Goal: Task Accomplishment & Management: Complete application form

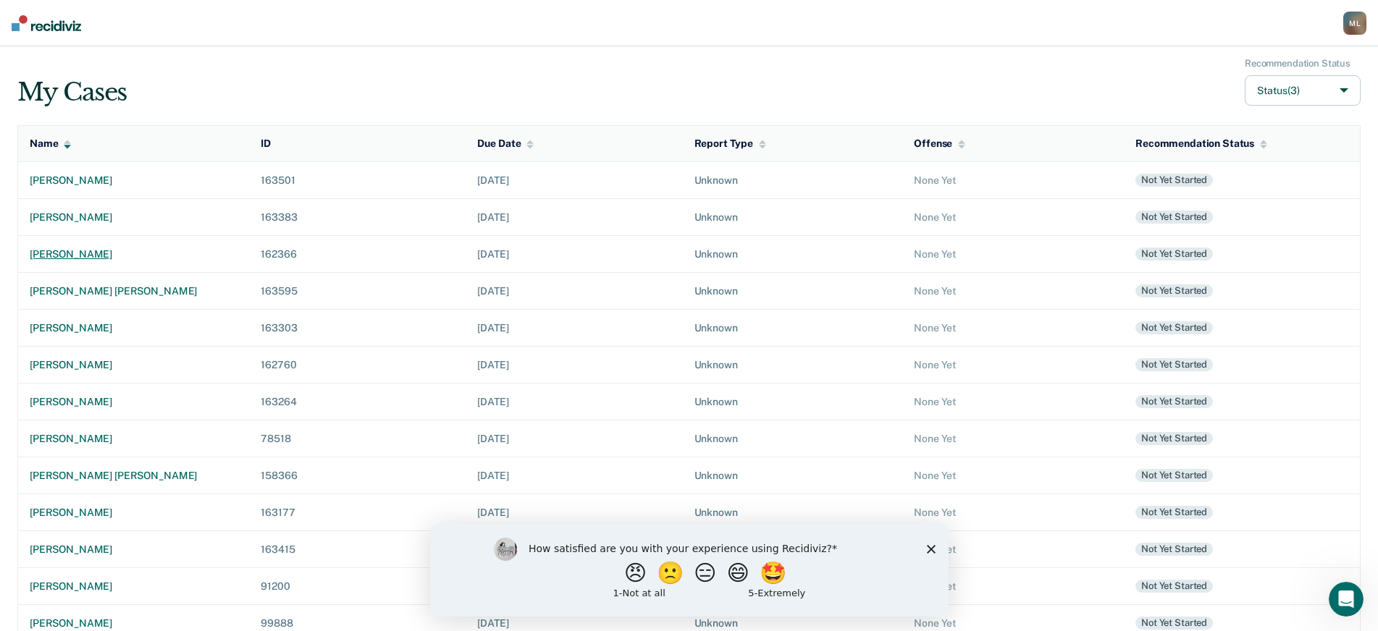
click at [117, 255] on div "[PERSON_NAME]" at bounding box center [134, 254] width 208 height 12
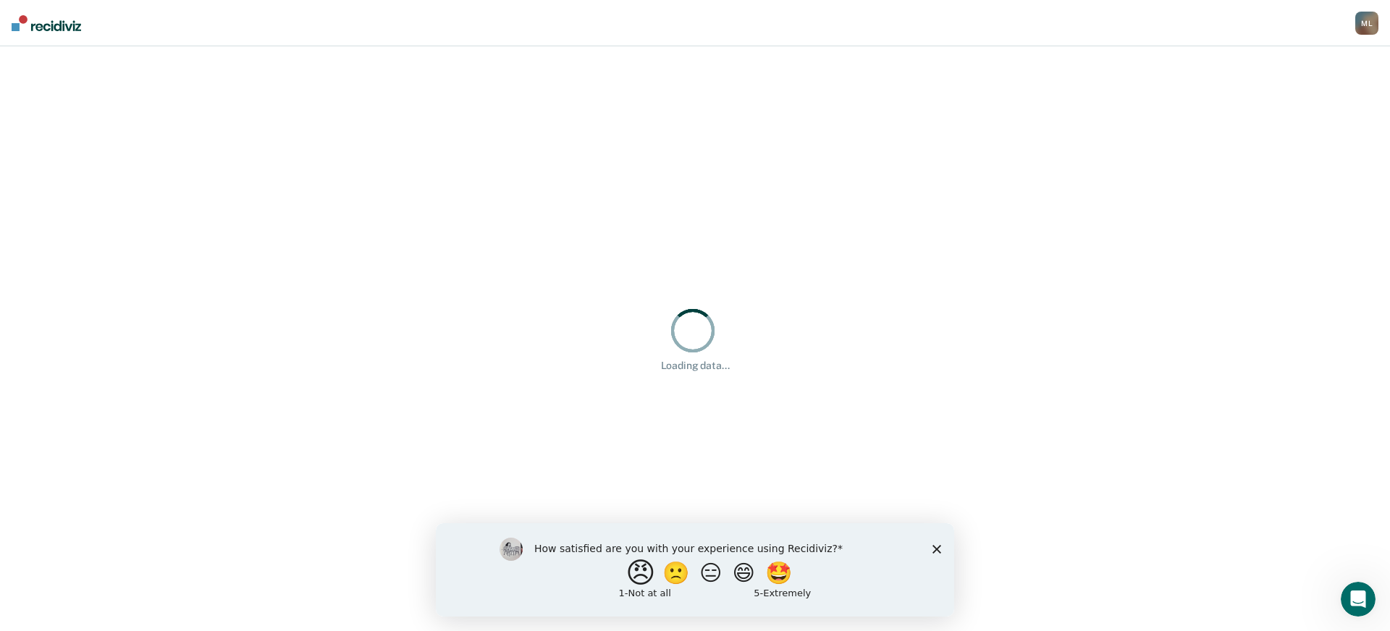
click at [635, 577] on button "😠" at bounding box center [642, 572] width 34 height 29
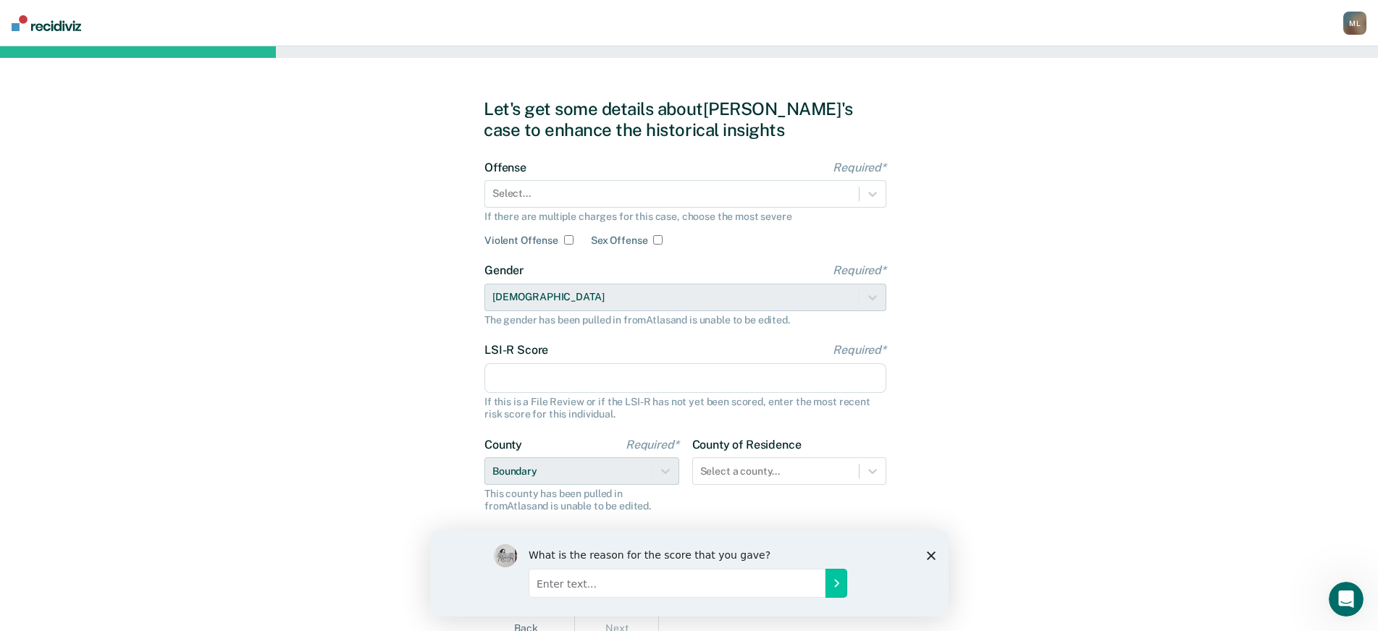
click at [698, 591] on input "Enter text..." at bounding box center [676, 582] width 297 height 29
click at [933, 561] on div "What is the reason for the score that you gave?" at bounding box center [688, 572] width 518 height 87
click at [931, 555] on polygon "Close survey" at bounding box center [930, 555] width 9 height 9
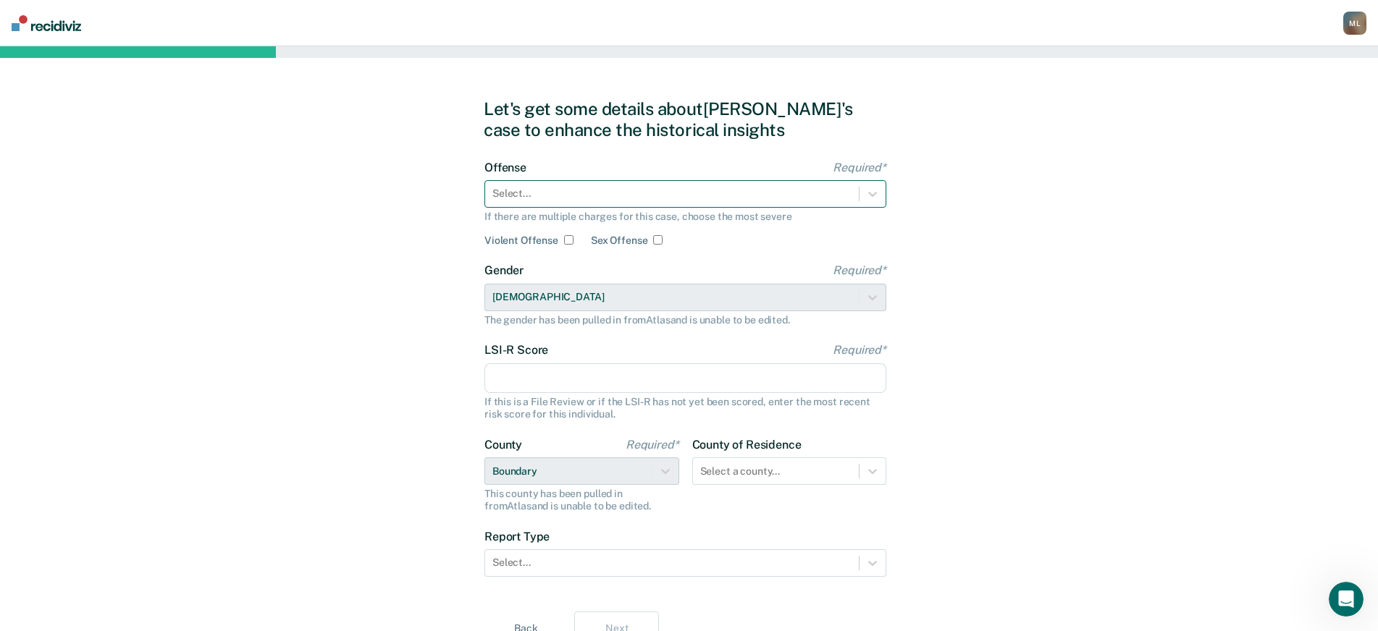
click at [593, 192] on div at bounding box center [671, 193] width 359 height 15
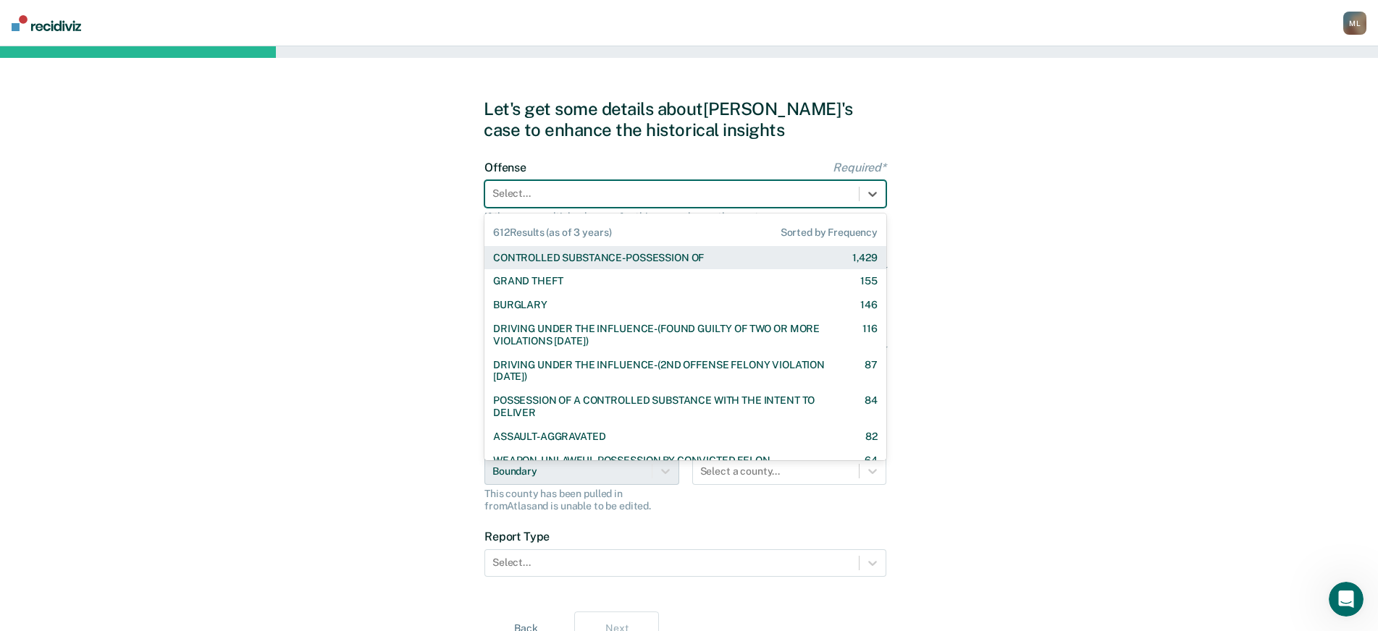
click at [562, 260] on div "CONTROLLED SUBSTANCE-POSSESSION OF" at bounding box center [598, 258] width 211 height 12
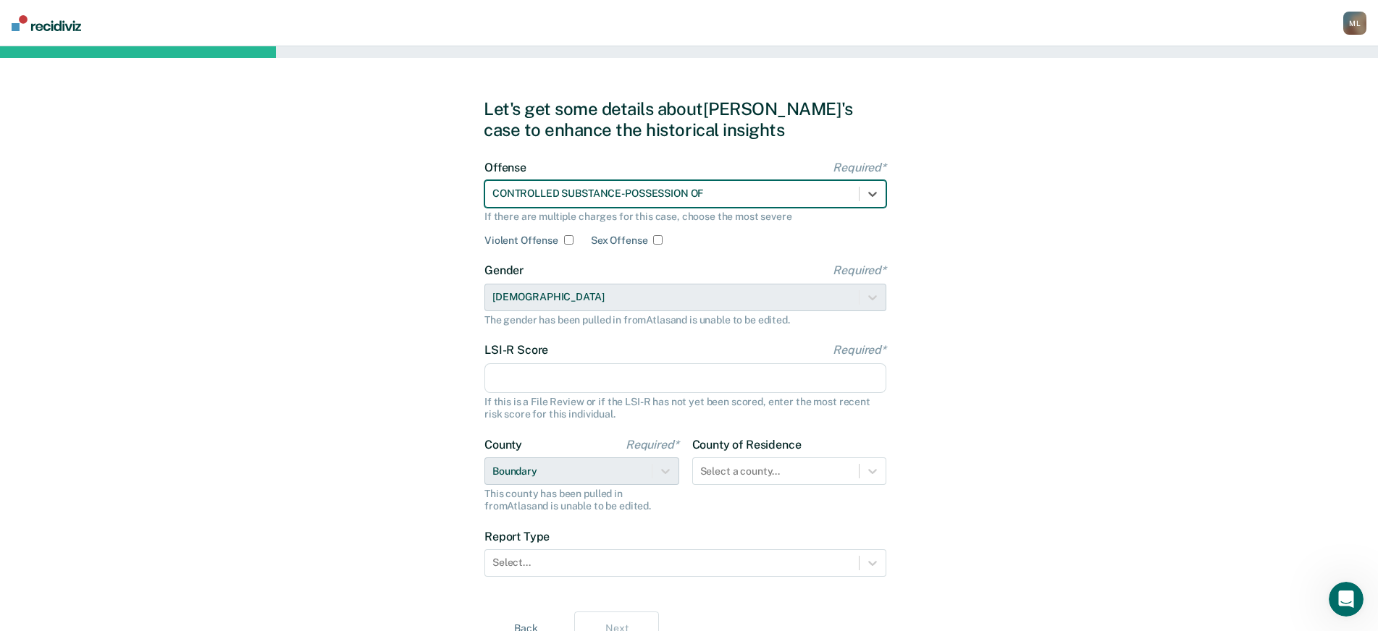
scroll to position [67, 0]
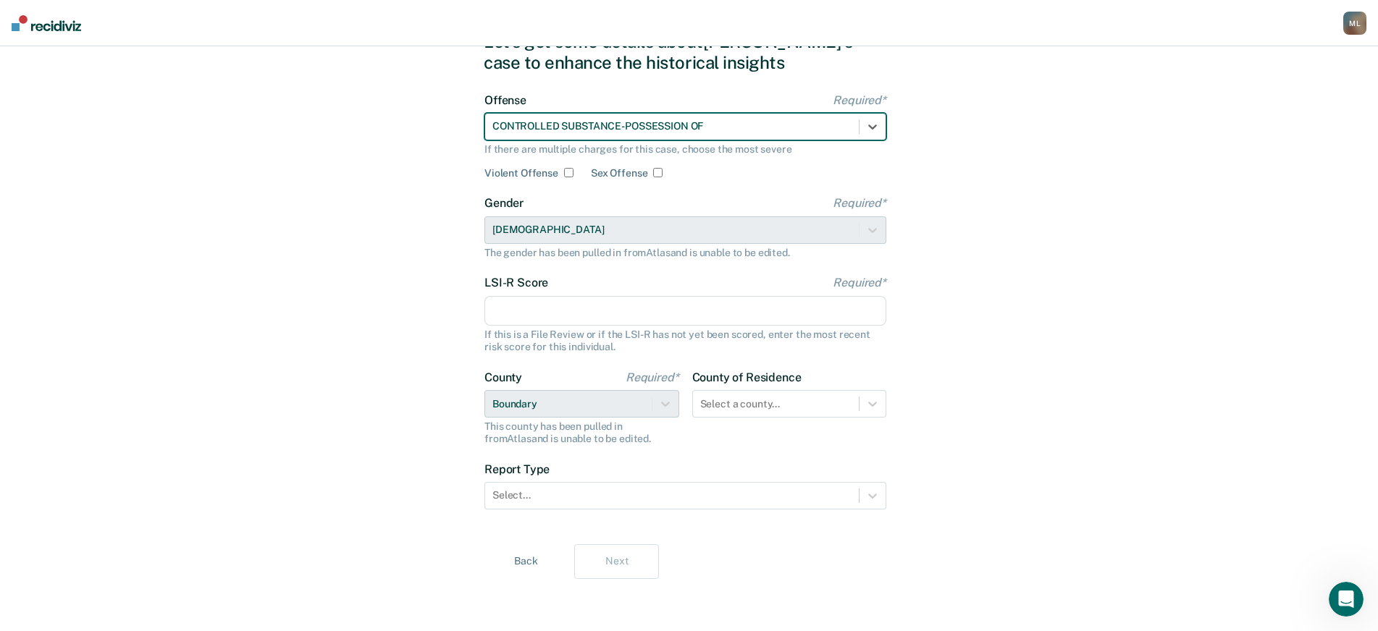
click at [540, 311] on input "LSI-R Score Required*" at bounding box center [685, 311] width 402 height 30
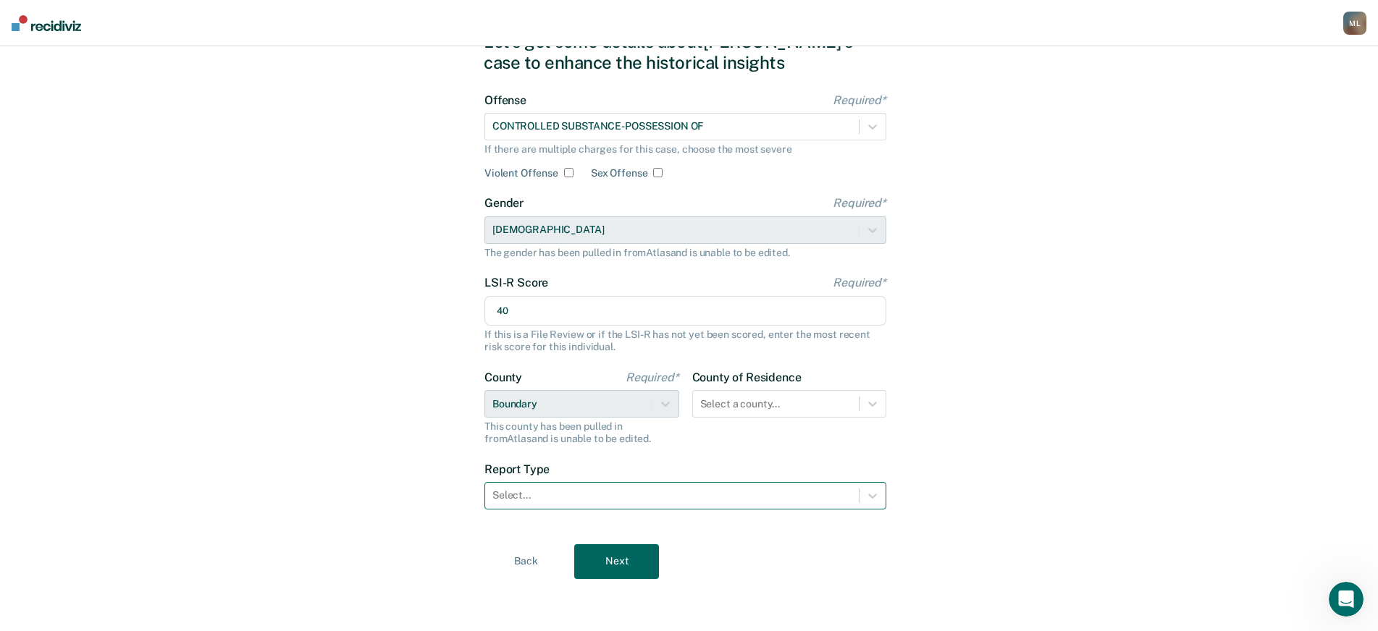
type input "40"
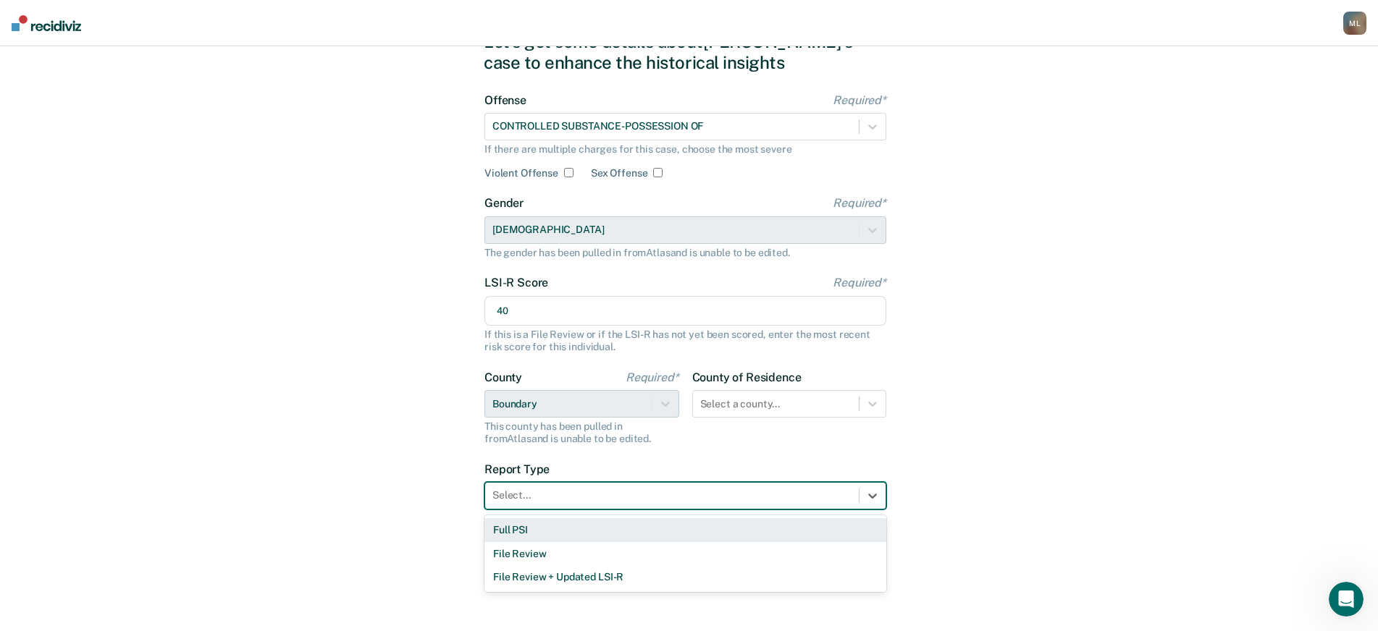
click at [573, 497] on div at bounding box center [671, 495] width 359 height 15
click at [547, 531] on div "Full PSI" at bounding box center [685, 530] width 402 height 24
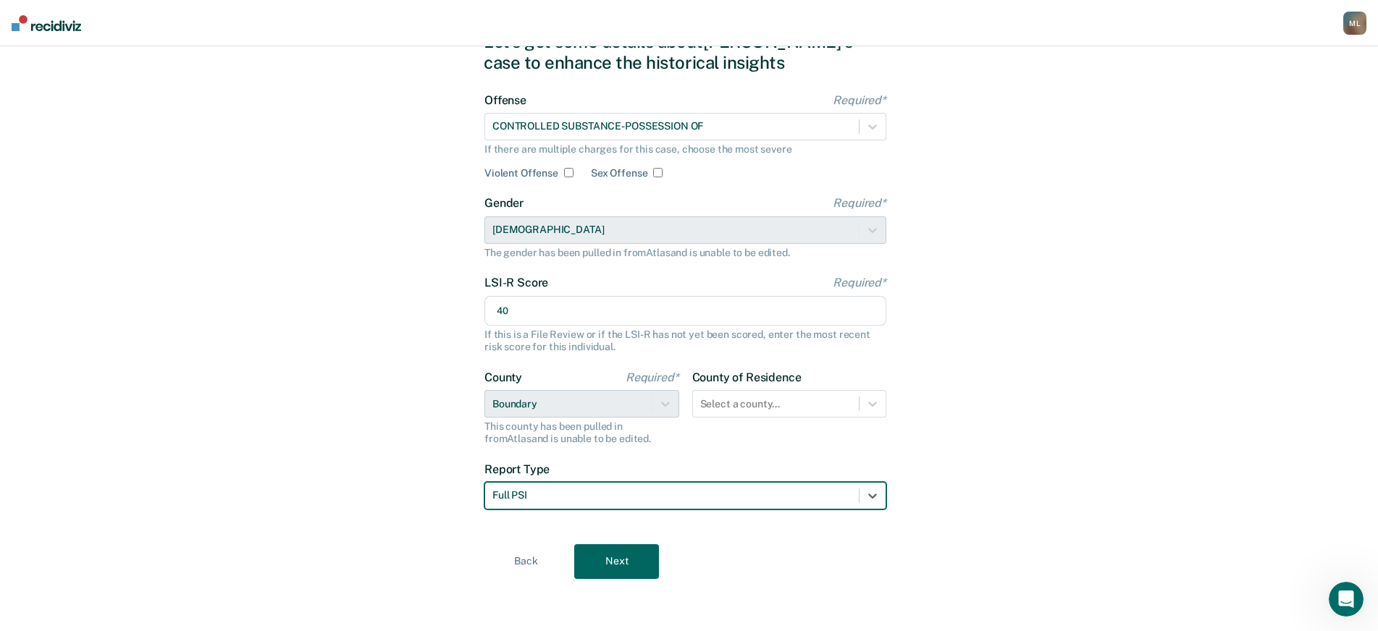
click at [633, 565] on button "Next" at bounding box center [616, 561] width 85 height 35
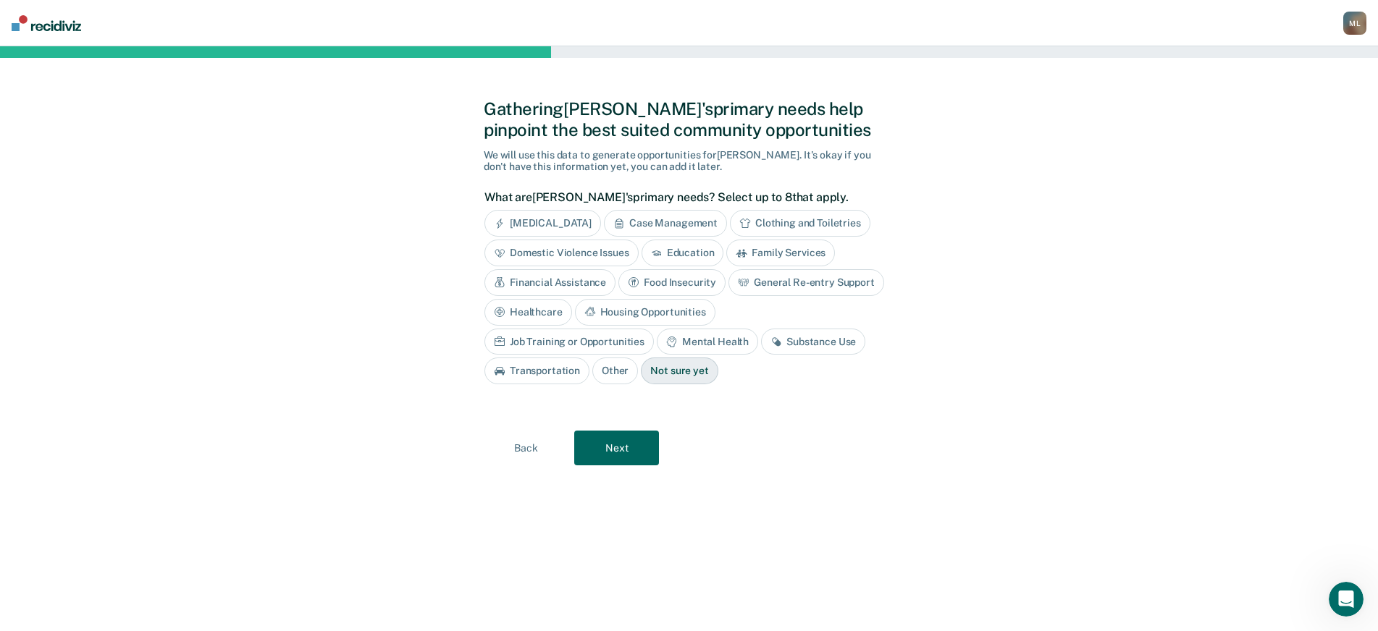
scroll to position [0, 0]
click at [712, 227] on div "Case Management" at bounding box center [671, 223] width 123 height 27
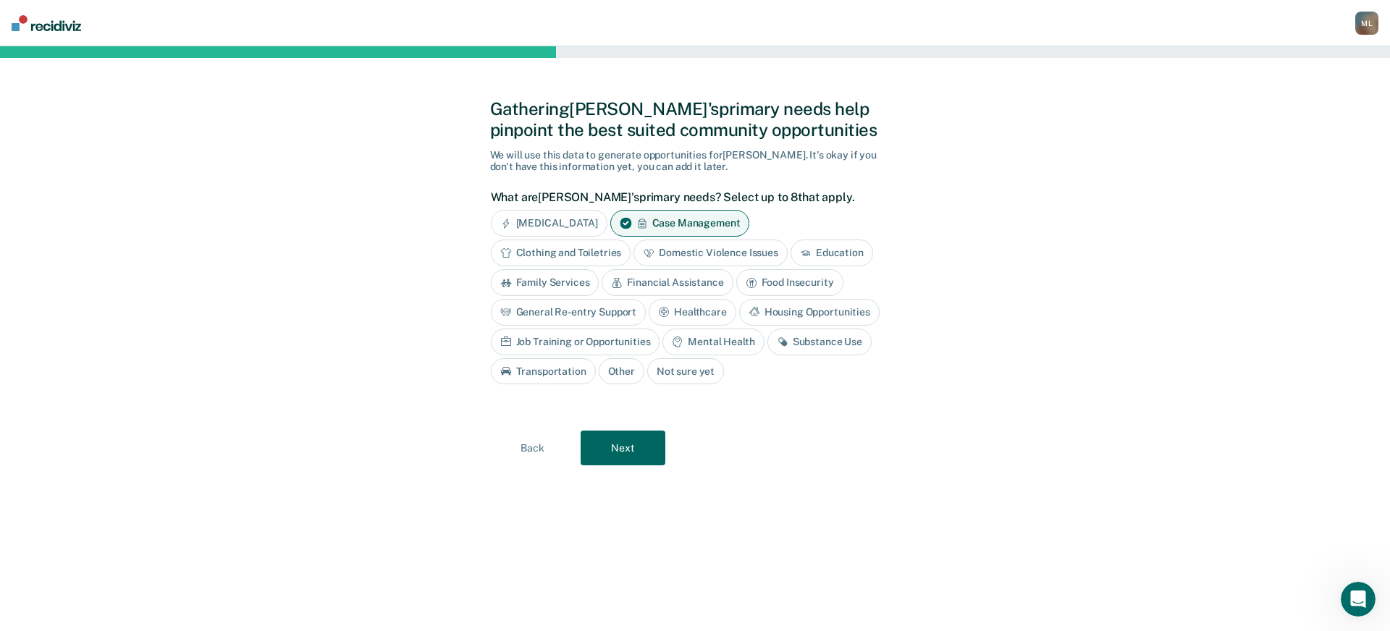
click at [834, 257] on div "Education" at bounding box center [831, 253] width 83 height 27
click at [684, 225] on div "Case Management" at bounding box center [680, 223] width 140 height 27
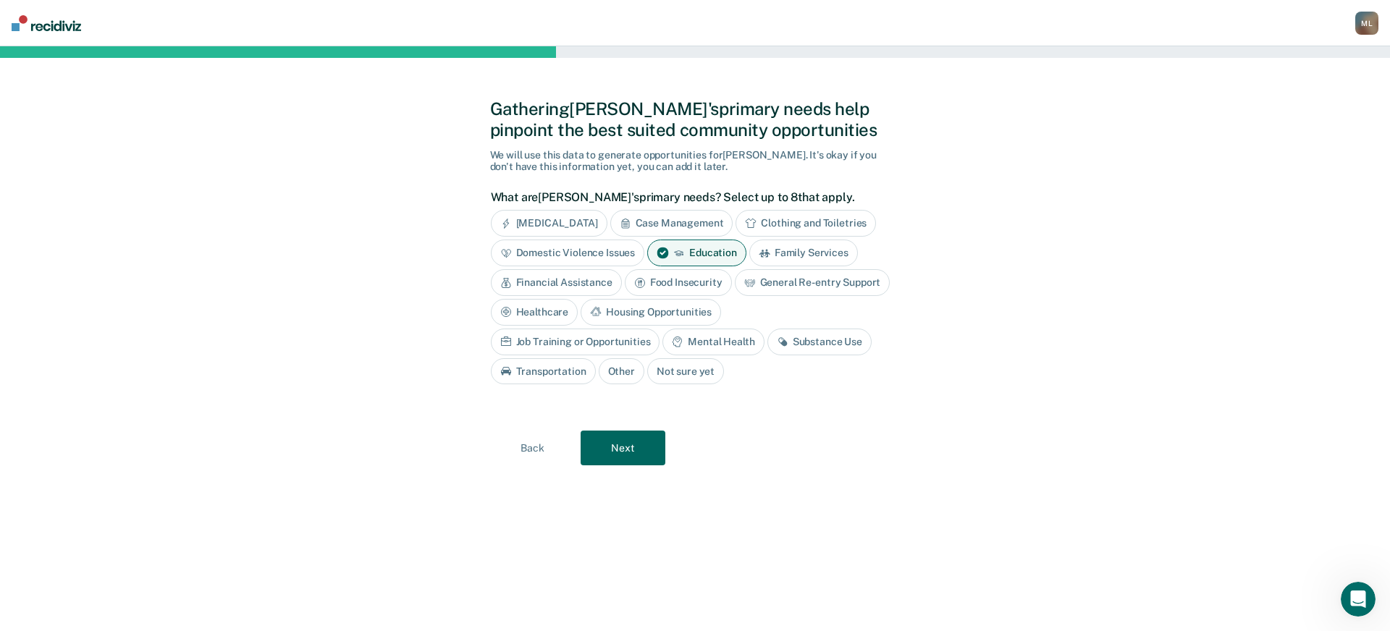
click at [668, 227] on div "Case Management" at bounding box center [671, 223] width 123 height 27
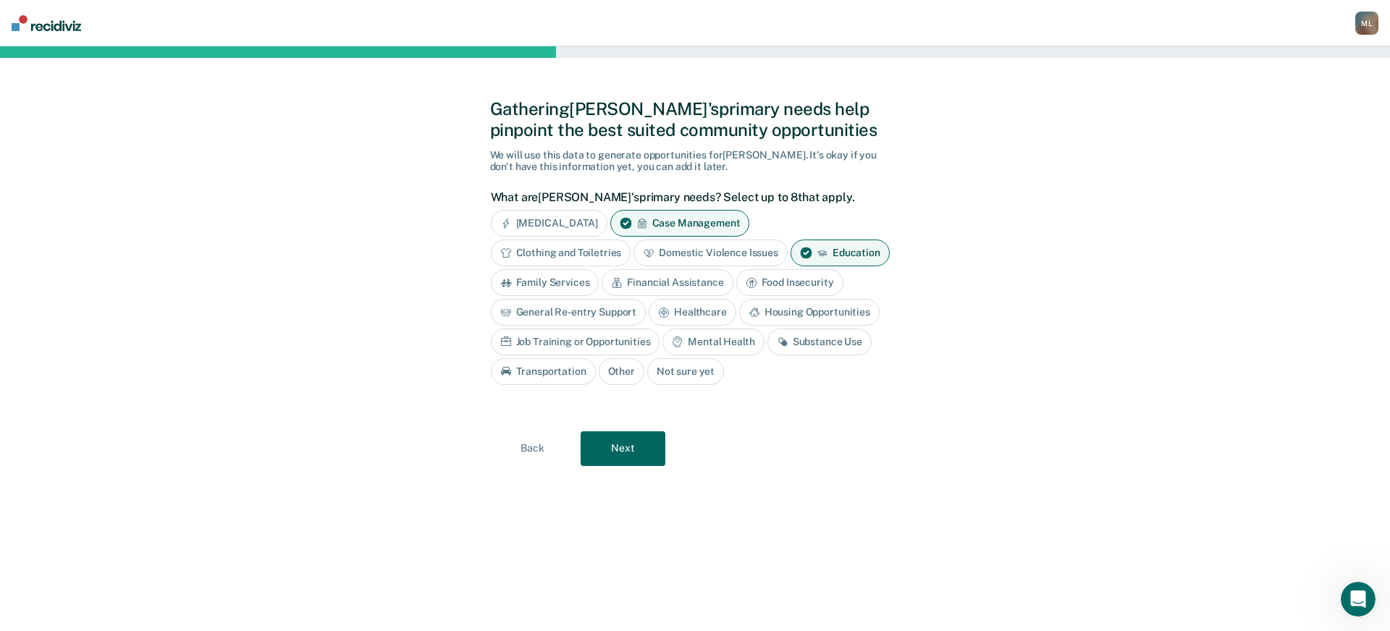
click at [768, 287] on div "Food Insecurity" at bounding box center [789, 282] width 107 height 27
click at [711, 309] on div "Healthcare" at bounding box center [693, 312] width 88 height 27
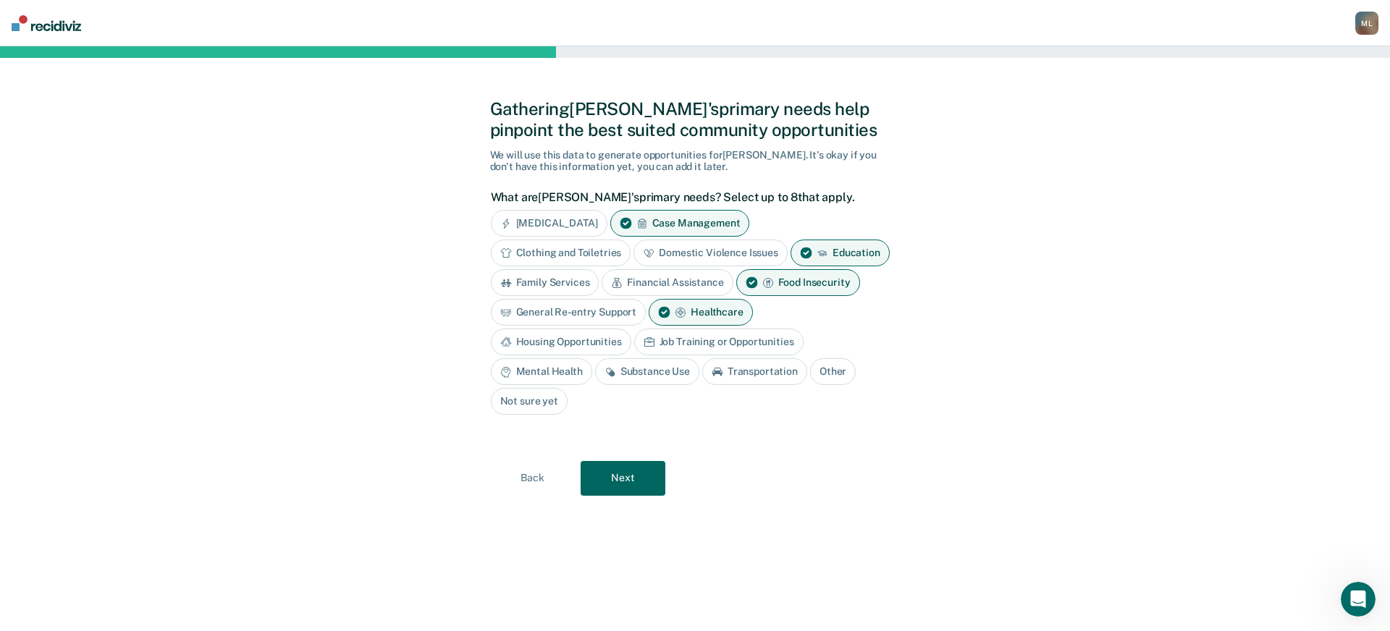
click at [564, 343] on div "Housing Opportunities" at bounding box center [561, 342] width 140 height 27
click at [717, 342] on div "Job Training or Opportunities" at bounding box center [735, 342] width 169 height 27
click at [539, 374] on div "Mental Health" at bounding box center [541, 371] width 101 height 27
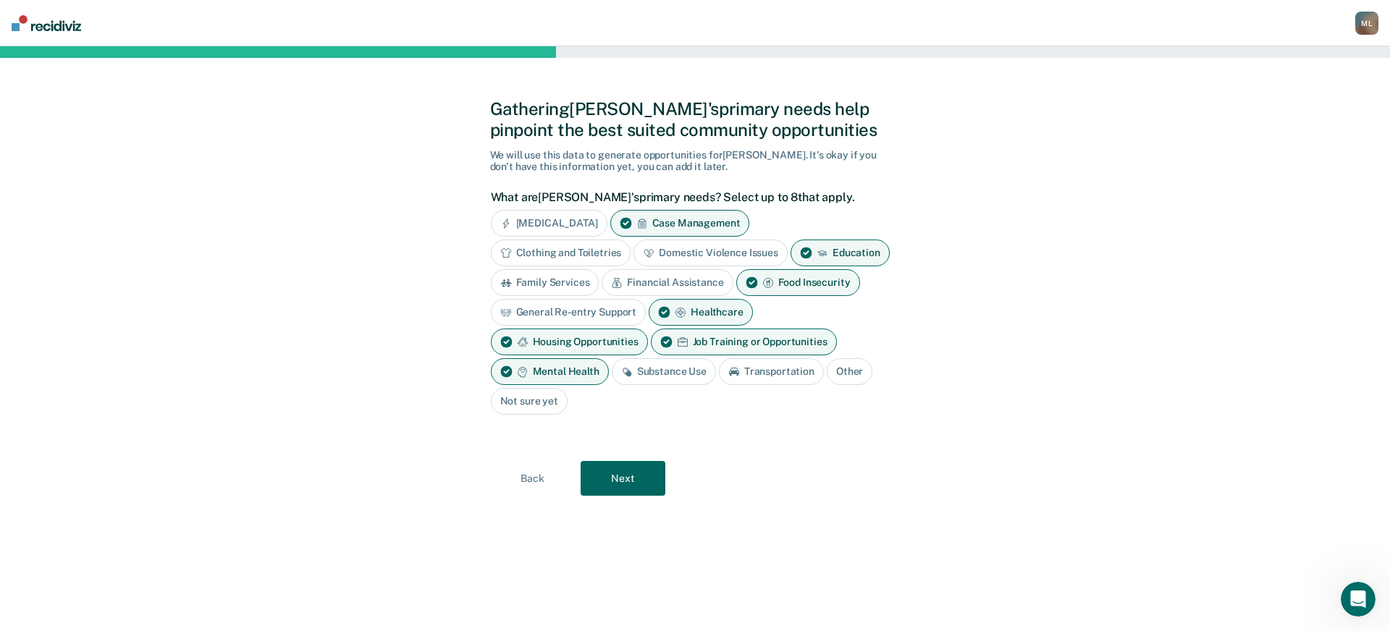
click at [649, 375] on div "Substance Use" at bounding box center [664, 371] width 104 height 27
click at [641, 478] on button "Next" at bounding box center [623, 478] width 85 height 35
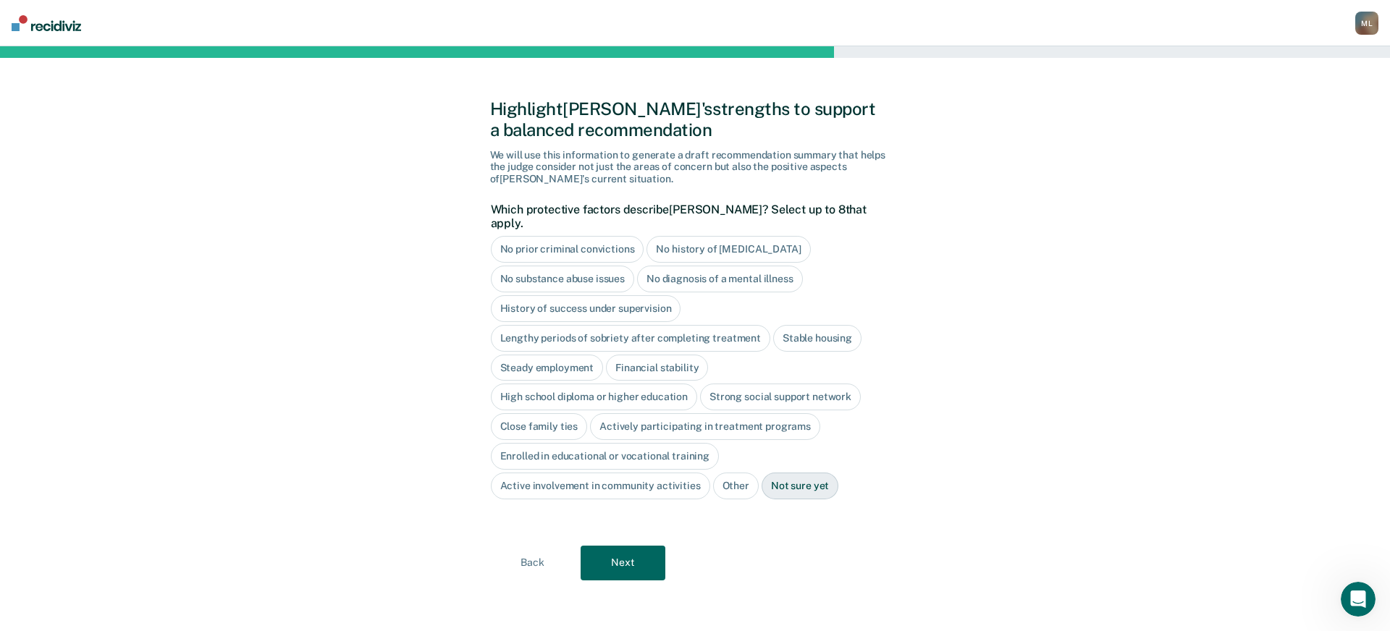
click at [640, 556] on button "Next" at bounding box center [623, 563] width 85 height 35
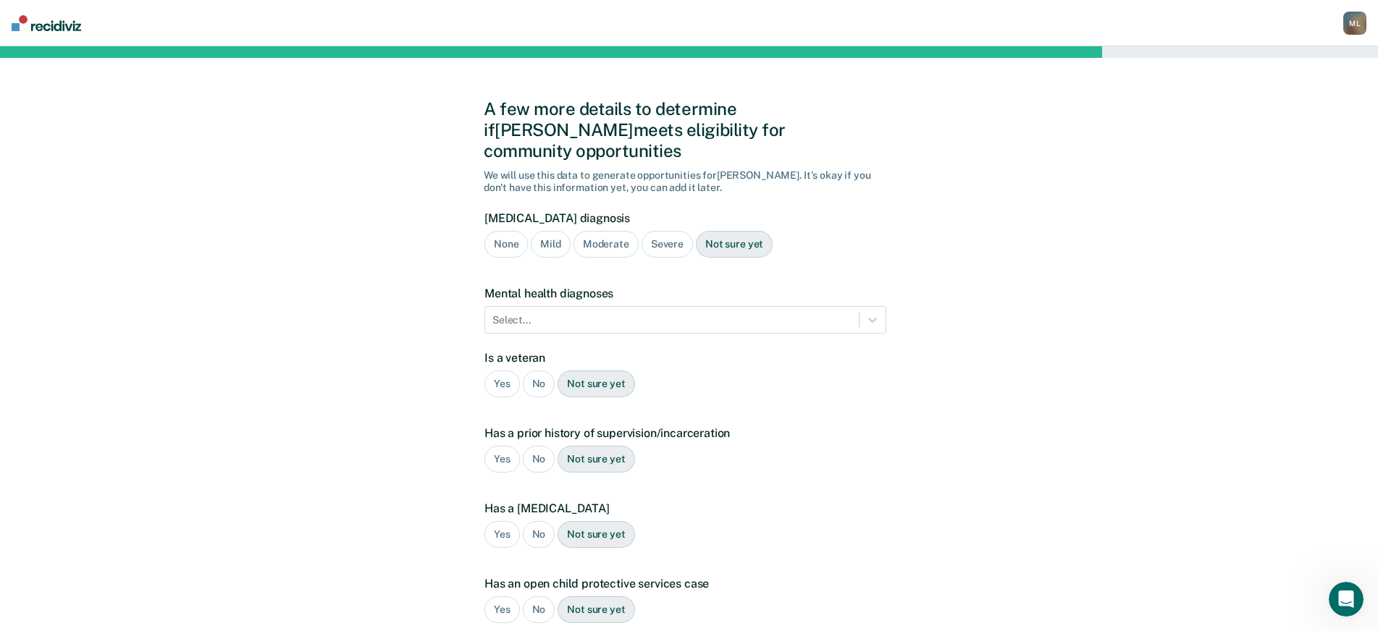
click at [655, 231] on div "Severe" at bounding box center [666, 244] width 51 height 27
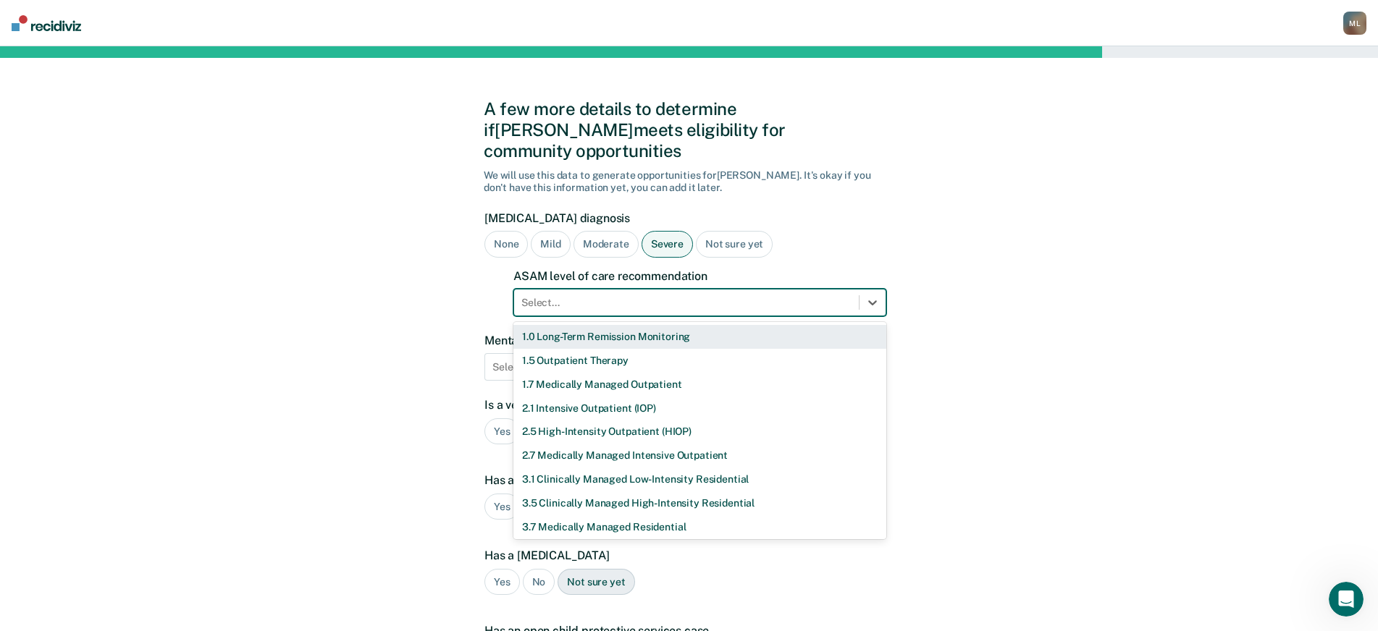
click at [555, 295] on div at bounding box center [686, 302] width 330 height 15
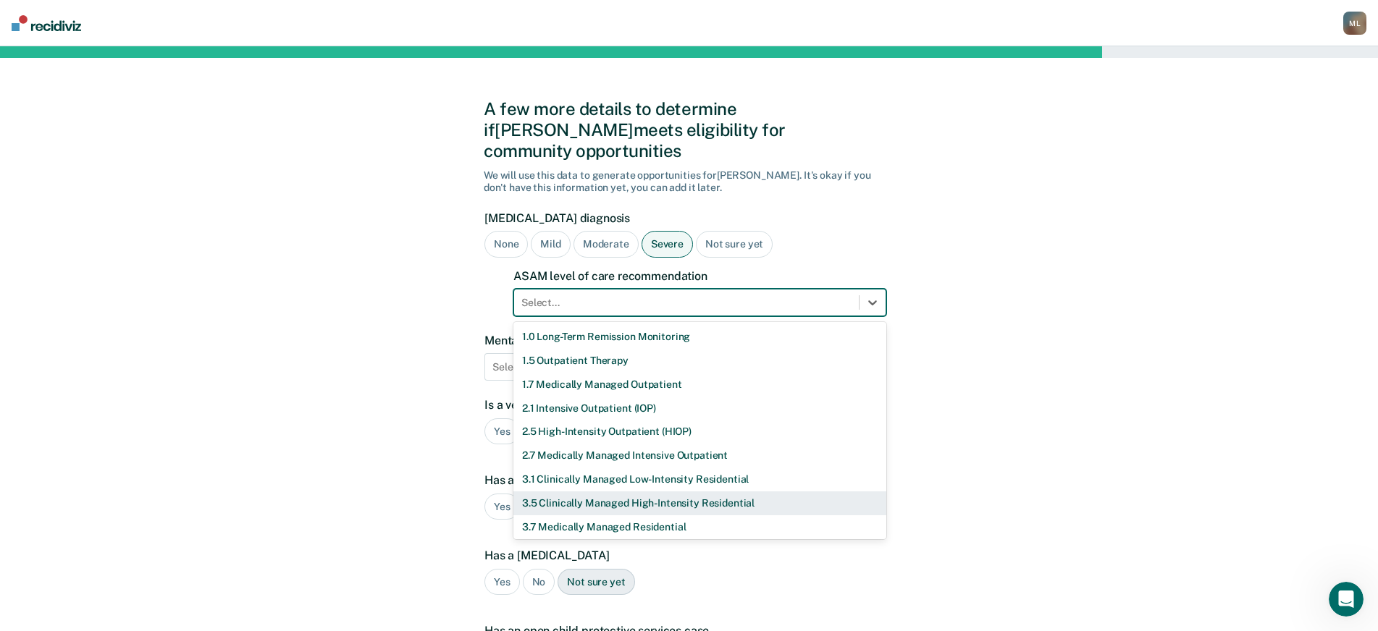
click at [573, 492] on div "3.5 Clinically Managed High-Intensity Residential" at bounding box center [699, 504] width 373 height 24
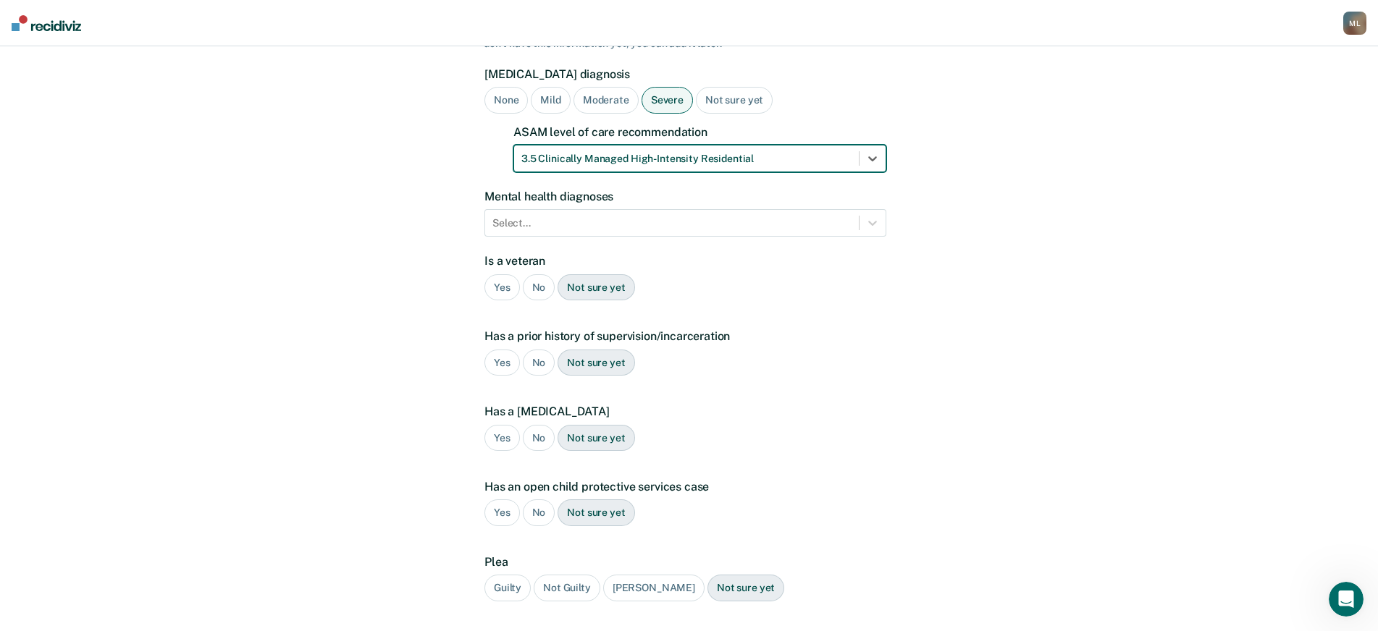
scroll to position [145, 0]
click at [528, 215] on div at bounding box center [671, 222] width 359 height 15
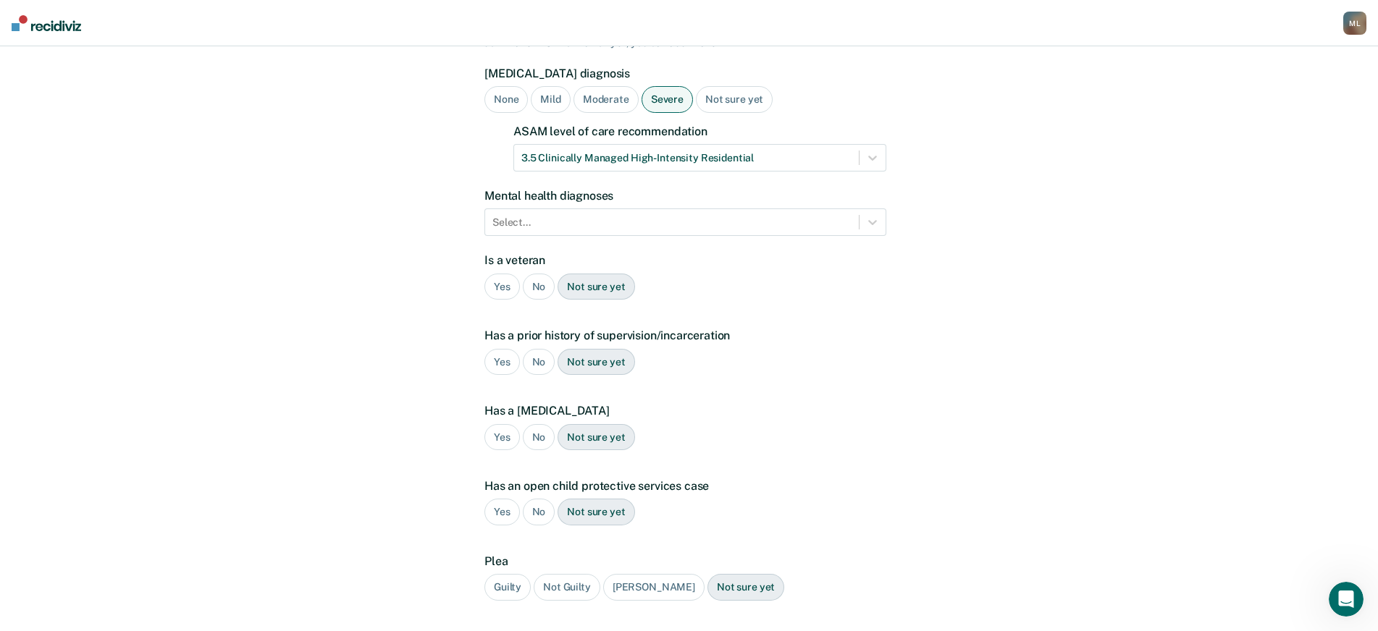
click at [983, 271] on div "A few more details to determine if [PERSON_NAME] meets eligibility for communit…" at bounding box center [689, 318] width 1378 height 832
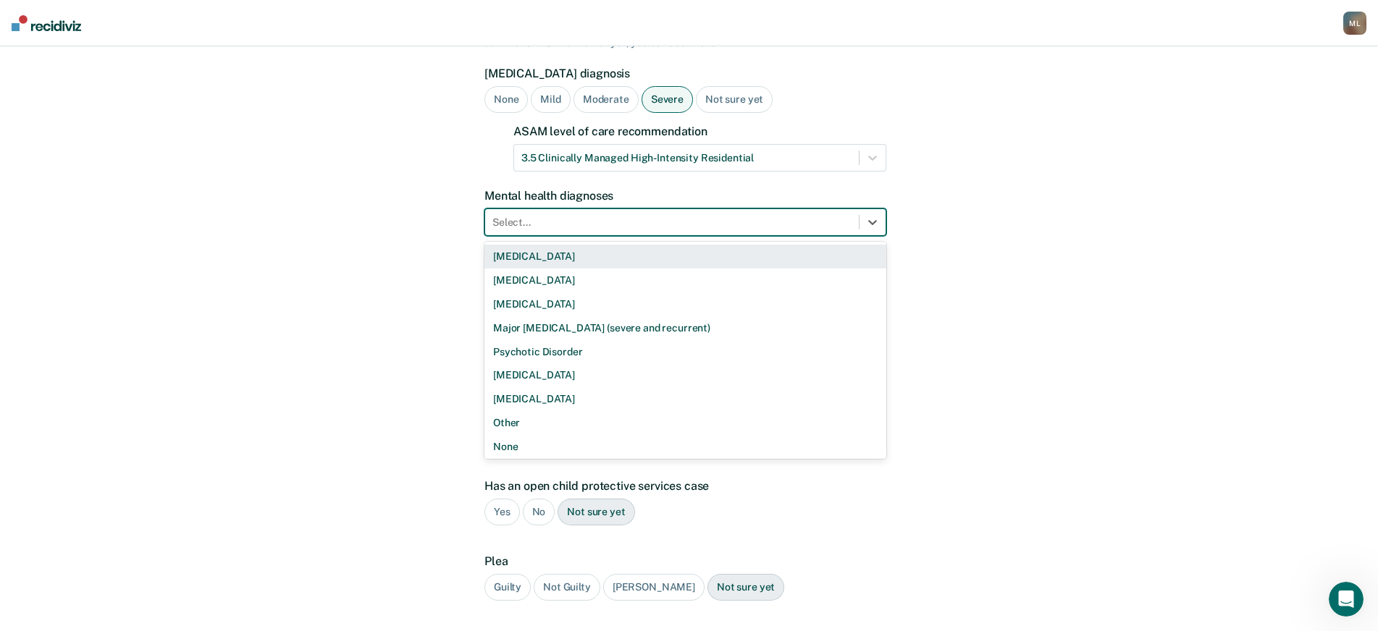
click at [559, 215] on div at bounding box center [671, 222] width 359 height 15
click at [605, 245] on div "[MEDICAL_DATA]" at bounding box center [685, 257] width 402 height 24
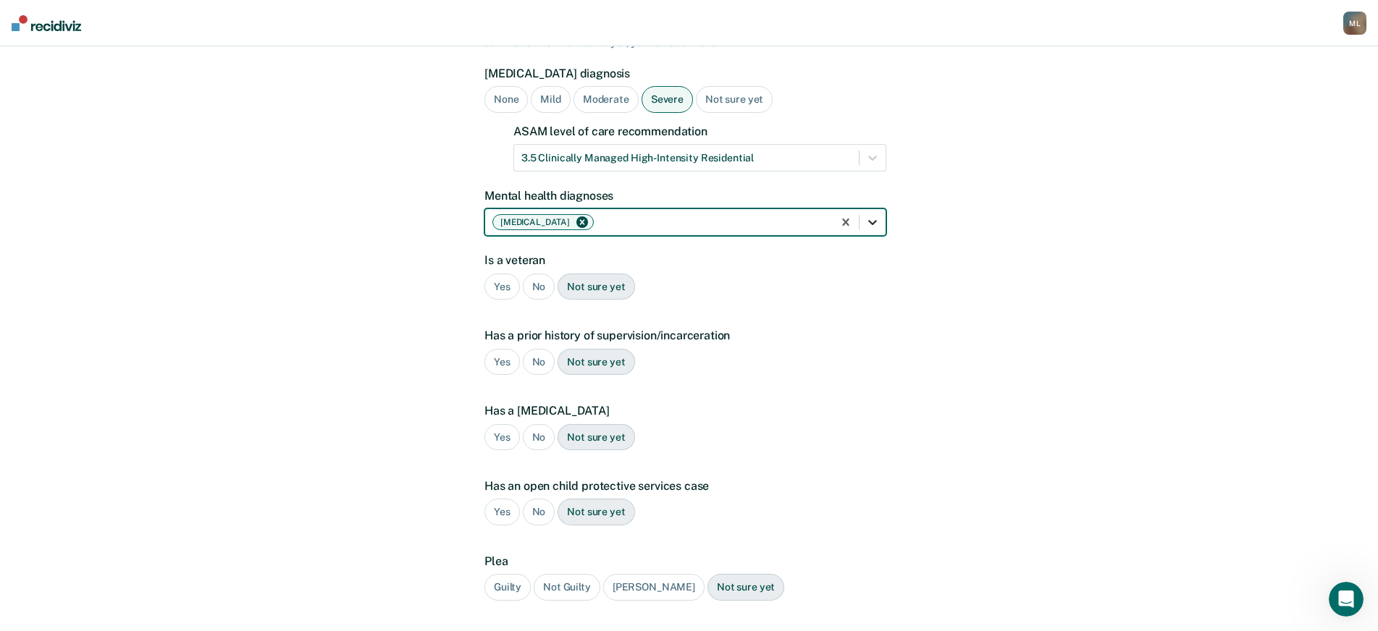
click at [866, 215] on icon at bounding box center [872, 222] width 14 height 14
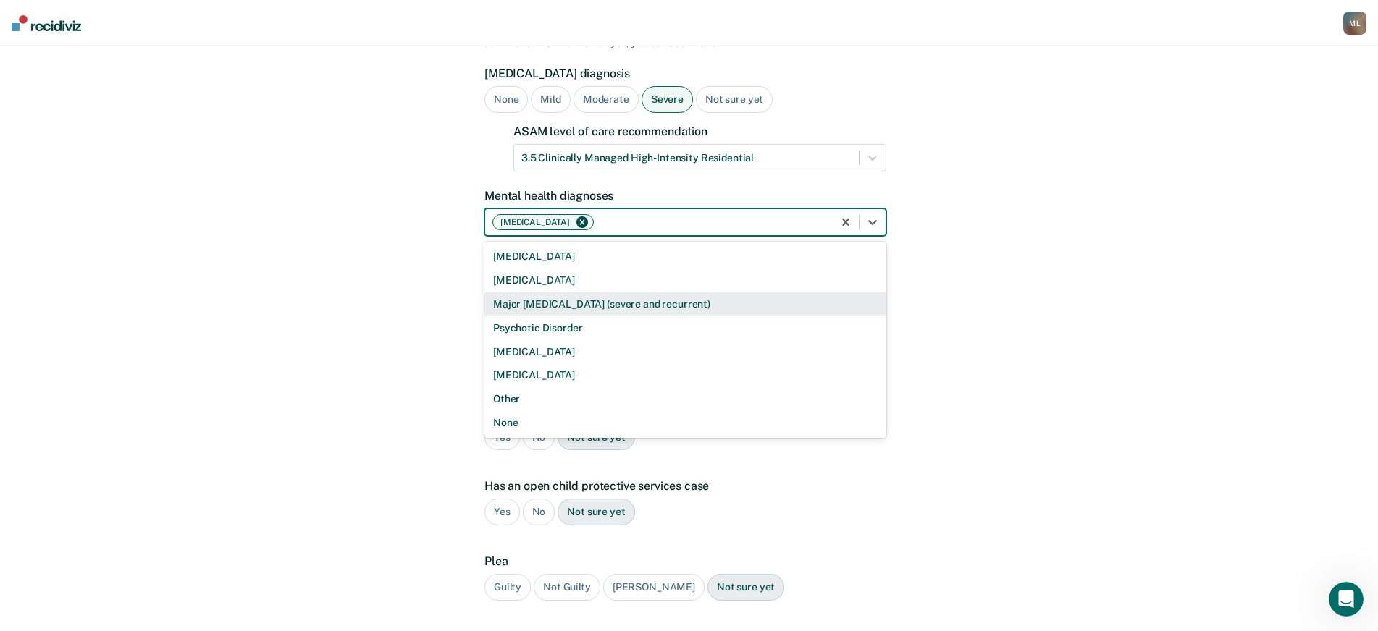
click at [555, 292] on div "Major [MEDICAL_DATA] (severe and recurrent)" at bounding box center [685, 304] width 402 height 24
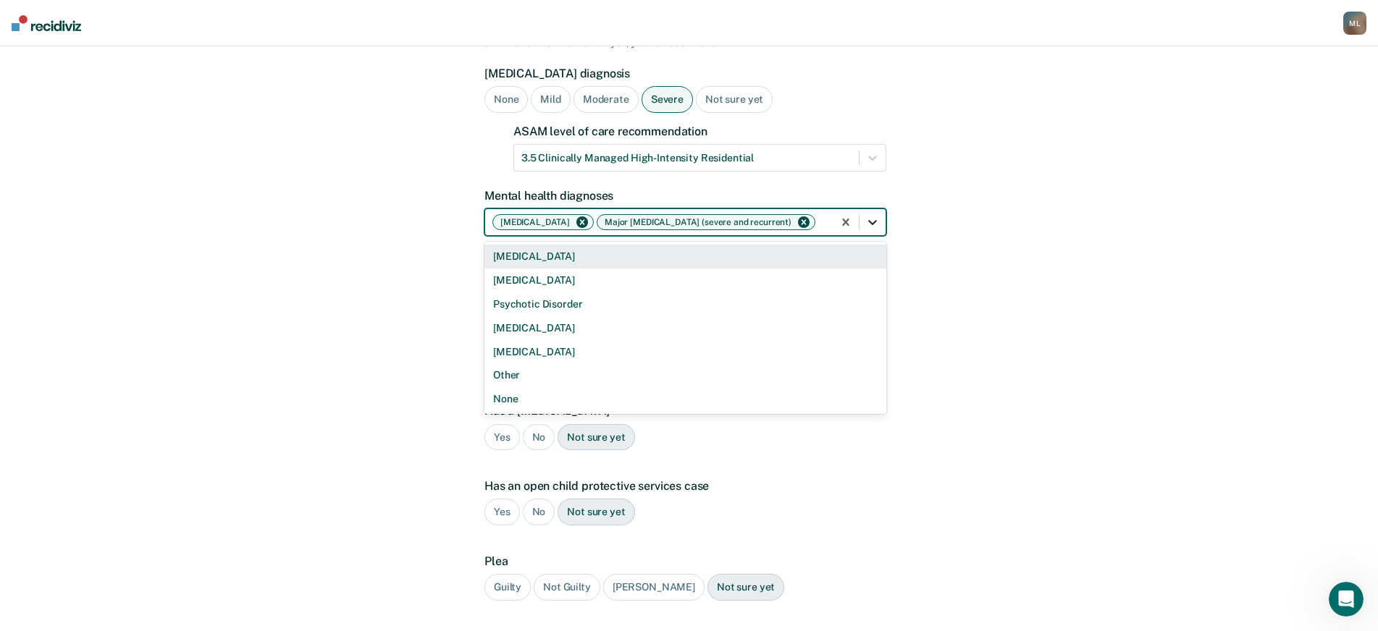
click at [874, 215] on icon at bounding box center [872, 222] width 14 height 14
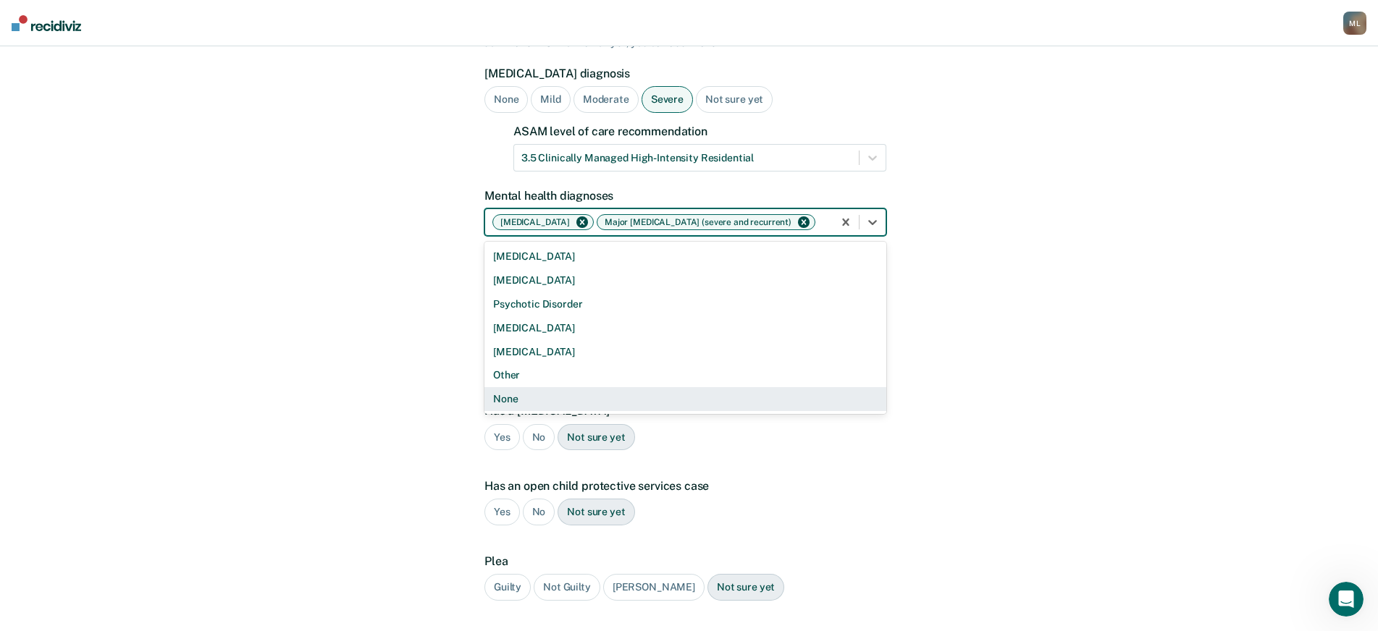
click at [1040, 422] on div "A few more details to determine if [PERSON_NAME] meets eligibility for communit…" at bounding box center [689, 318] width 1378 height 832
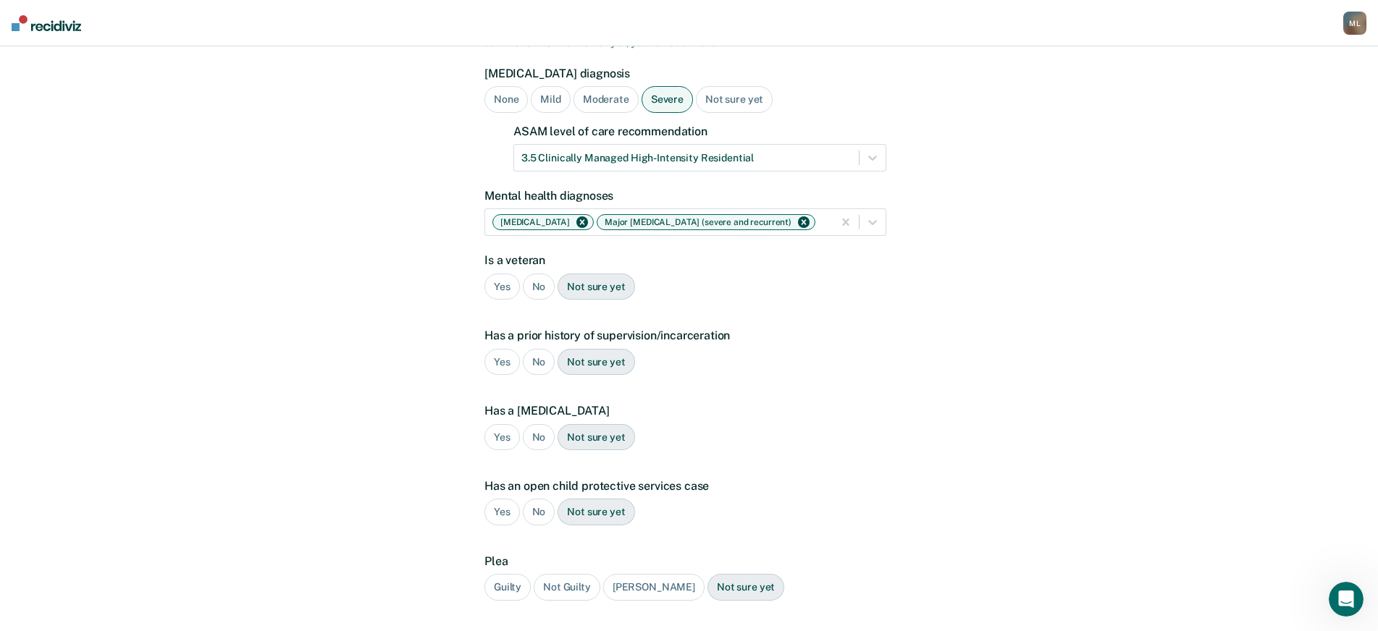
click at [541, 274] on div "No" at bounding box center [539, 287] width 33 height 27
click at [507, 349] on div "Yes" at bounding box center [501, 362] width 35 height 27
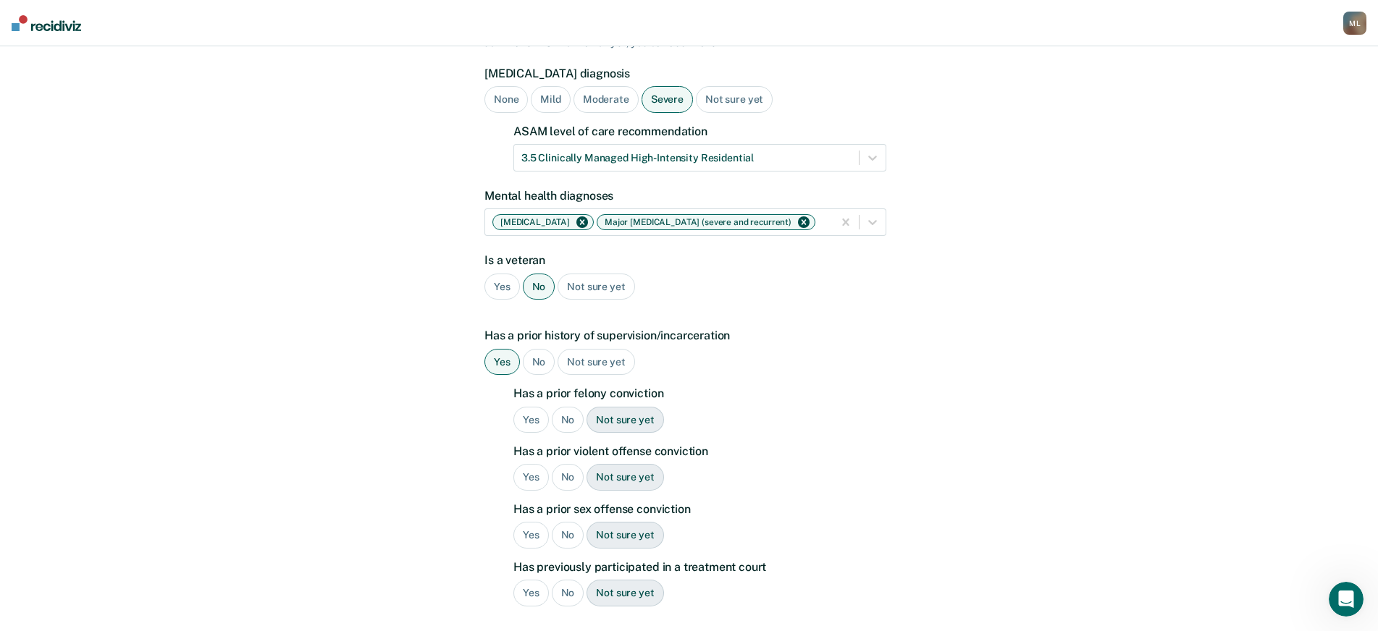
click at [534, 407] on div "Yes" at bounding box center [530, 420] width 35 height 27
click at [642, 464] on div "Not sure yet" at bounding box center [624, 477] width 77 height 27
click at [571, 464] on div "No" at bounding box center [568, 477] width 33 height 27
click at [577, 522] on div "No" at bounding box center [568, 535] width 33 height 27
click at [570, 580] on div "No" at bounding box center [568, 593] width 33 height 27
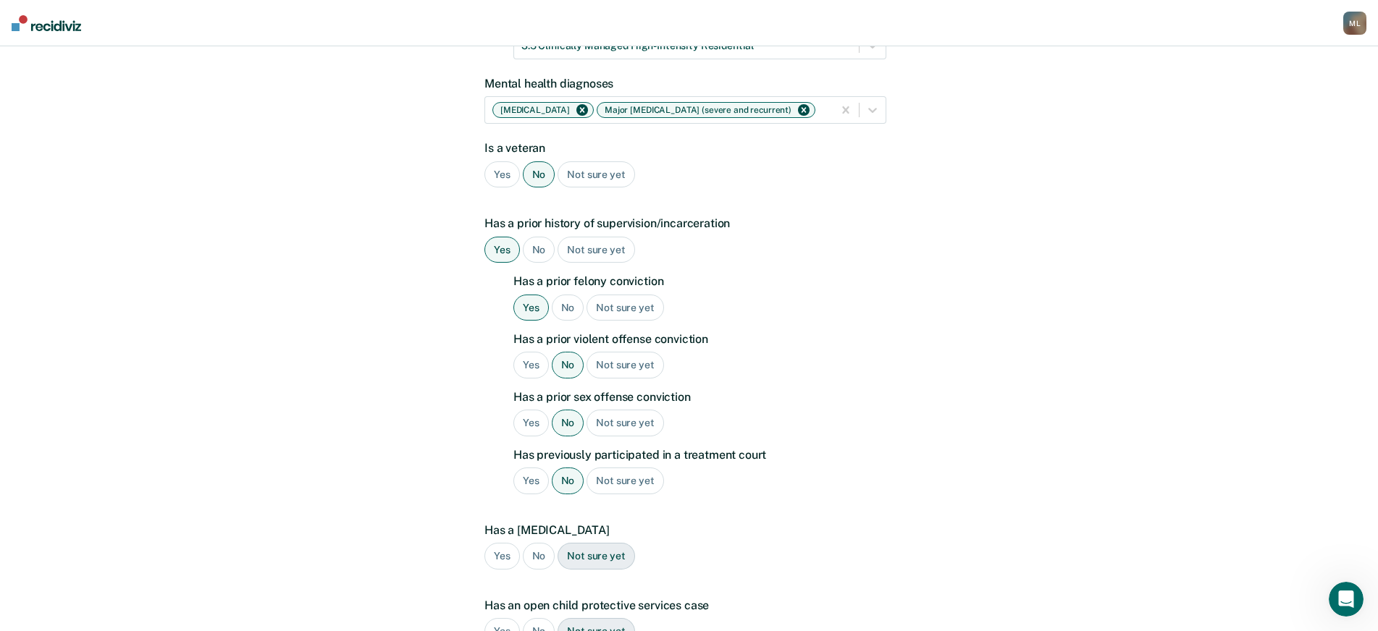
scroll to position [290, 0]
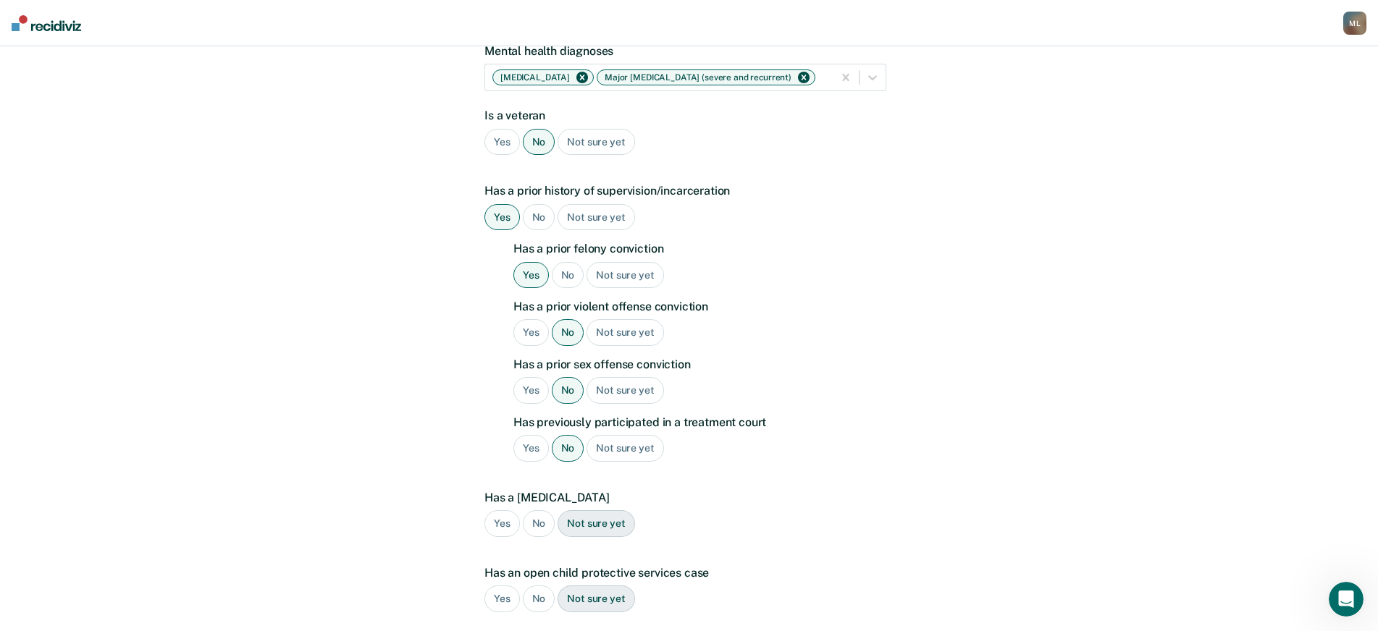
click at [505, 510] on div "Yes" at bounding box center [501, 523] width 35 height 27
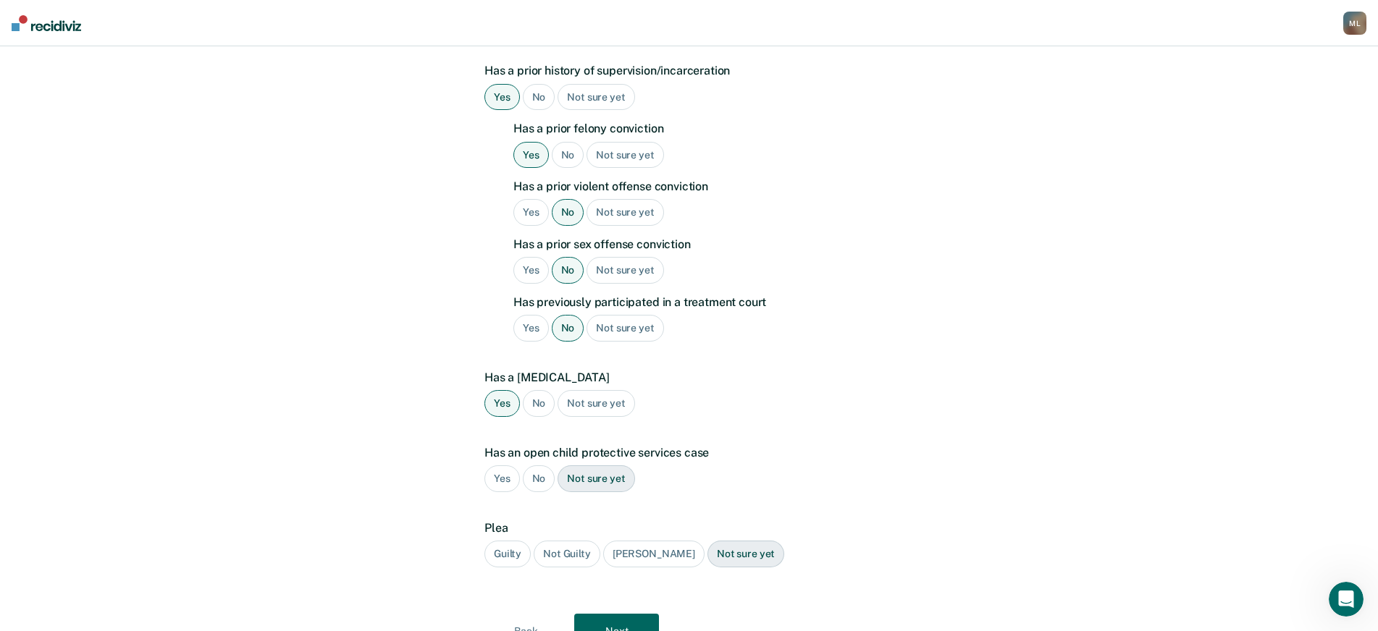
scroll to position [434, 0]
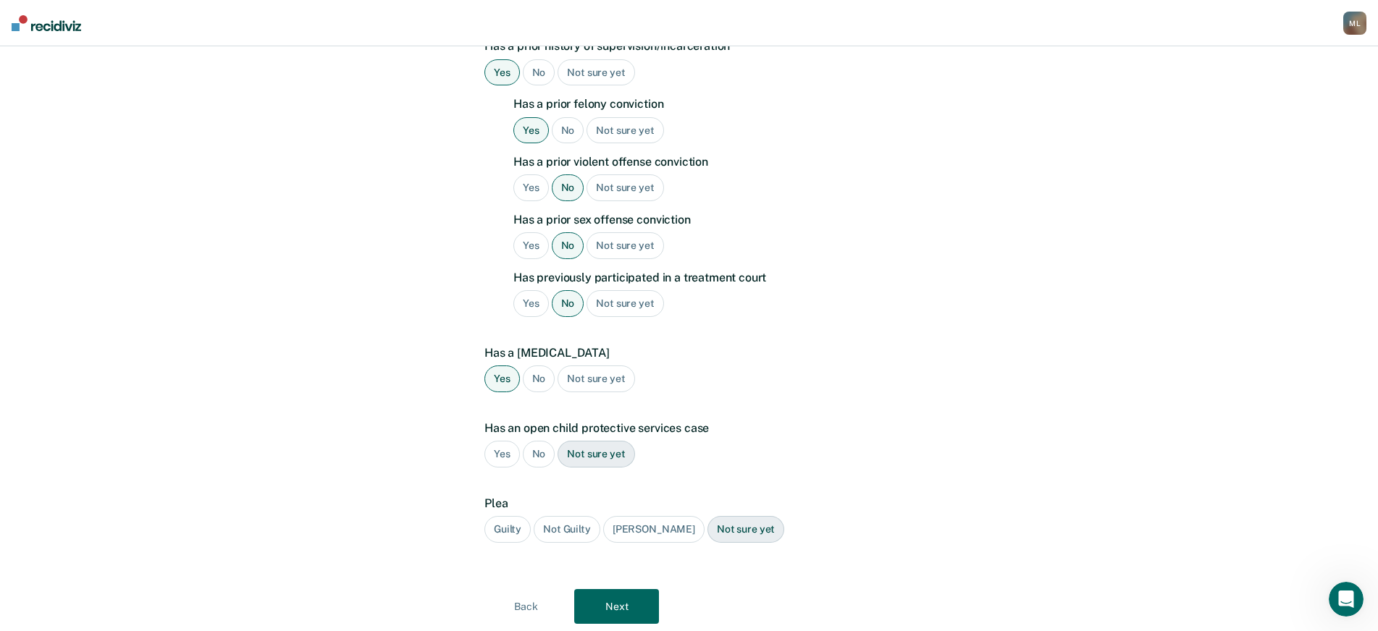
click at [536, 441] on div "No" at bounding box center [539, 454] width 33 height 27
click at [518, 516] on div "Guilty" at bounding box center [507, 529] width 46 height 27
click at [637, 591] on button "Next" at bounding box center [616, 606] width 85 height 35
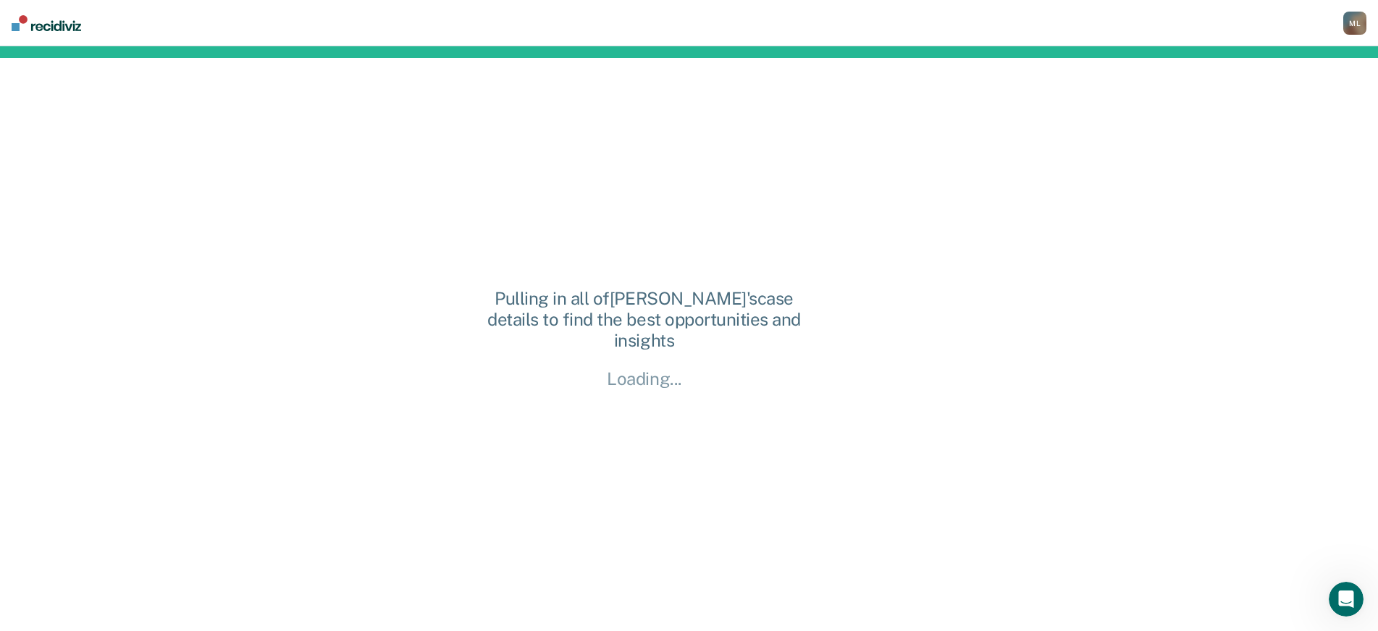
scroll to position [0, 0]
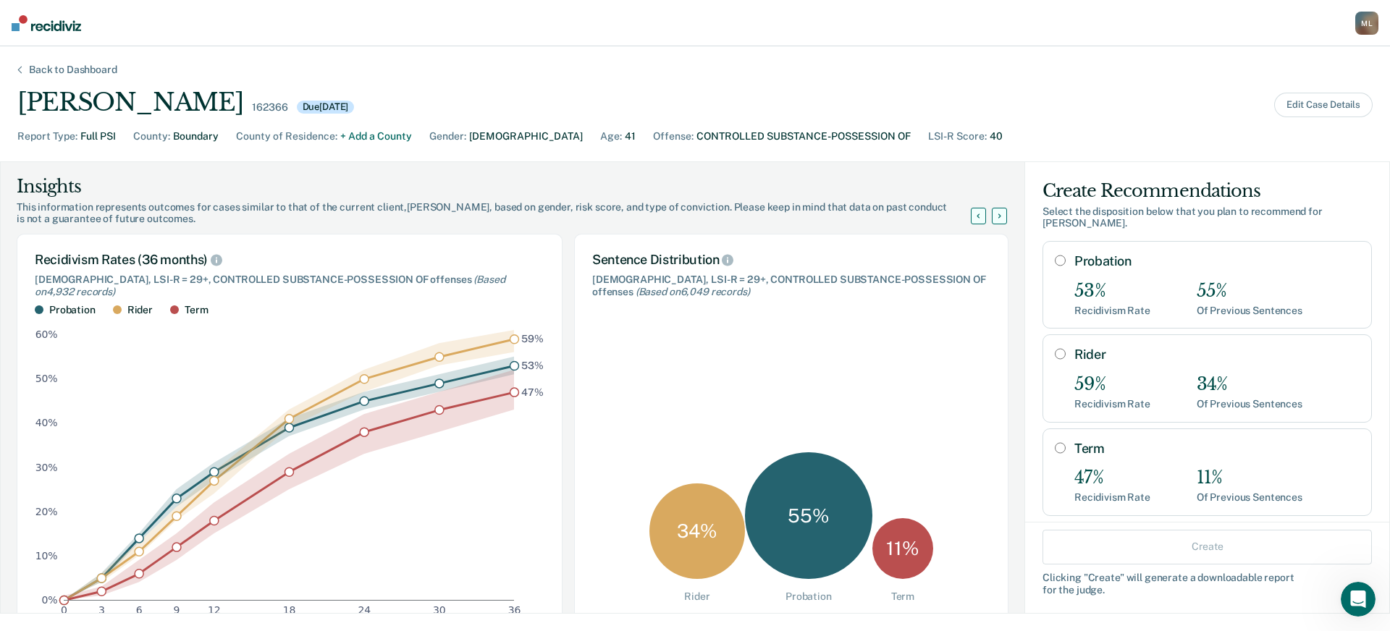
click at [1055, 348] on input "Rider" at bounding box center [1060, 354] width 11 height 12
radio input "true"
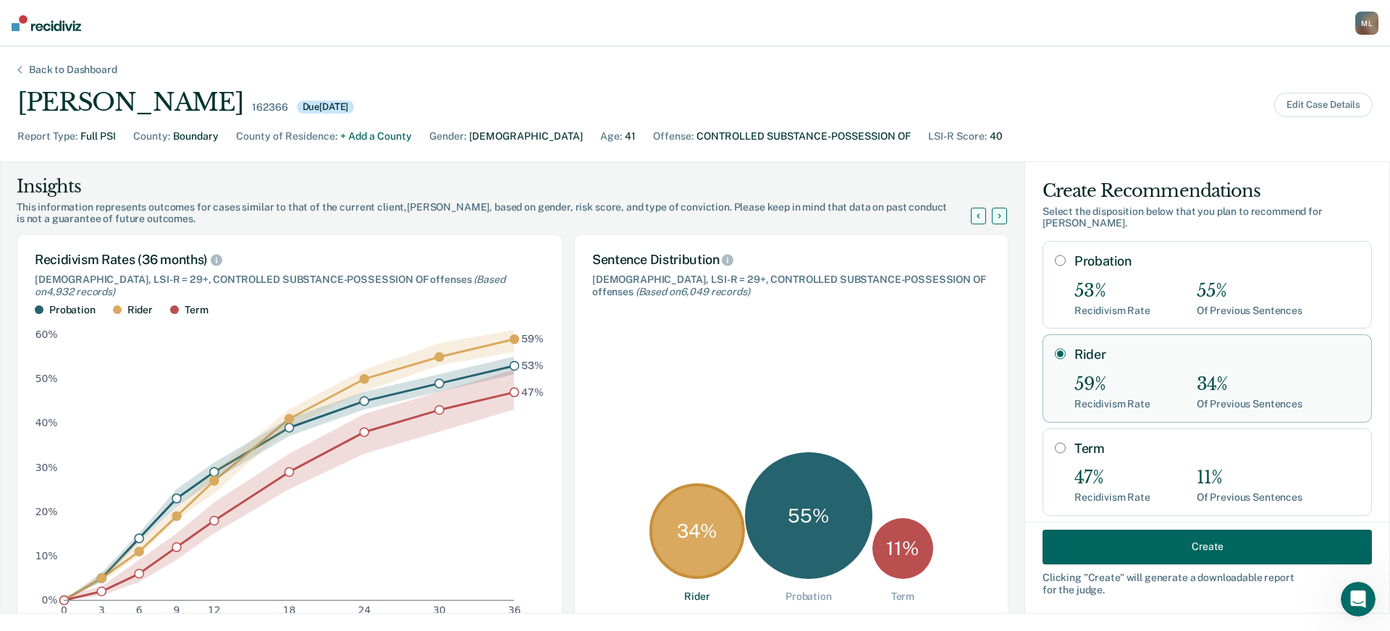
click at [1164, 543] on button "Create" at bounding box center [1206, 546] width 329 height 35
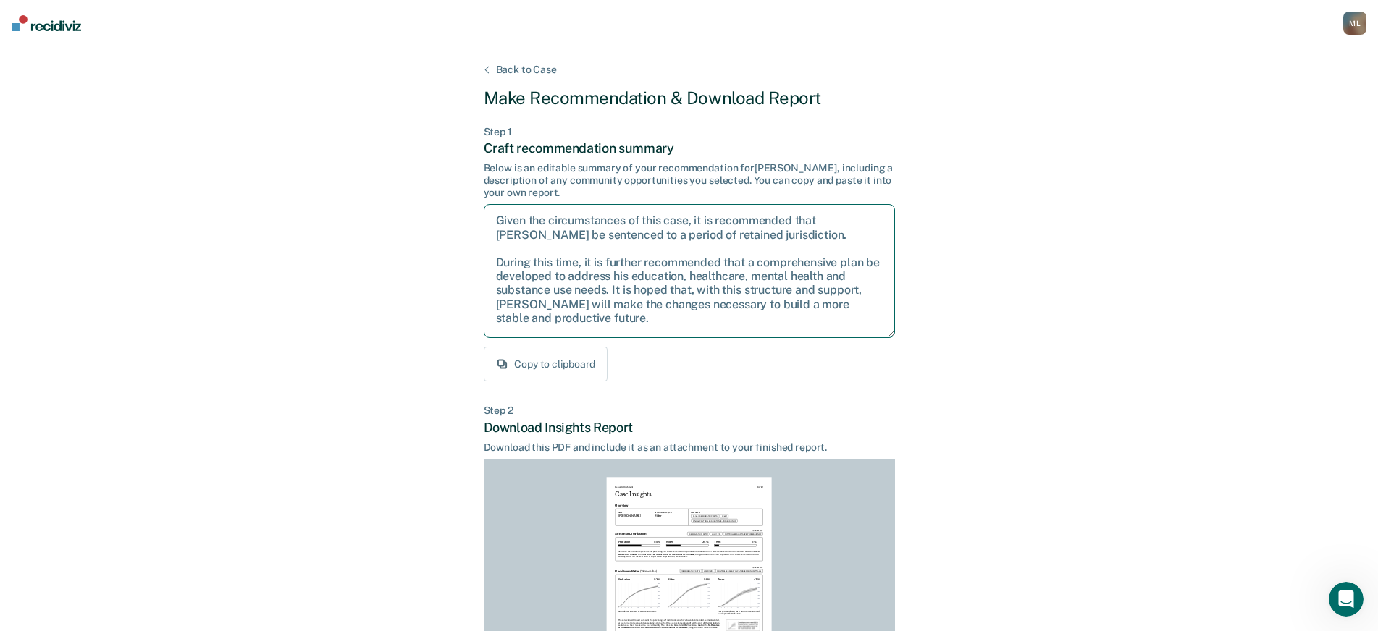
drag, startPoint x: 497, startPoint y: 222, endPoint x: 881, endPoint y: 432, distance: 438.0
click at [881, 432] on div "Back to Case Make Recommendation & Download Report Step 1 Craft recommendation …" at bounding box center [689, 436] width 411 height 744
click at [1100, 343] on div "Back to Case Make Recommendation & Download Report Step 1 Craft recommendation …" at bounding box center [689, 435] width 1378 height 779
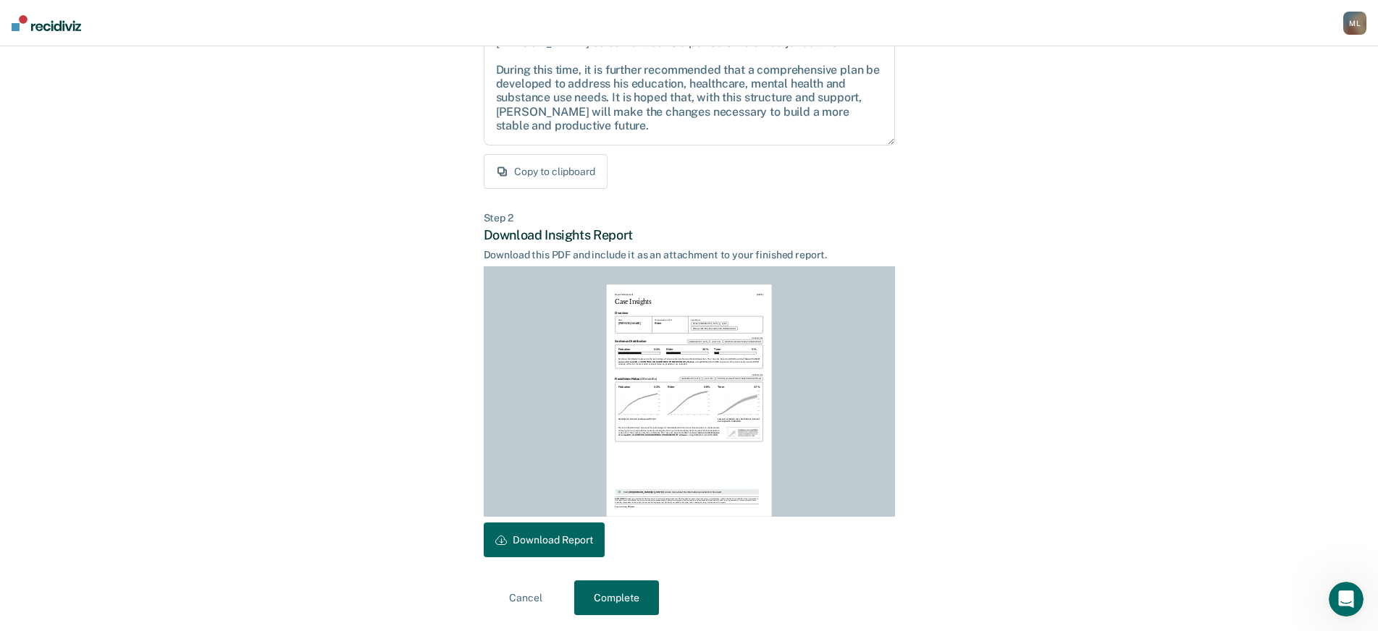
scroll to position [194, 0]
click at [505, 524] on div "Report Attachment [DATE] Case Insights Overview Name [PERSON_NAME] Recommendati…" at bounding box center [689, 399] width 411 height 250
click at [509, 541] on button "Download Report" at bounding box center [544, 538] width 121 height 35
